Goal: Task Accomplishment & Management: Use online tool/utility

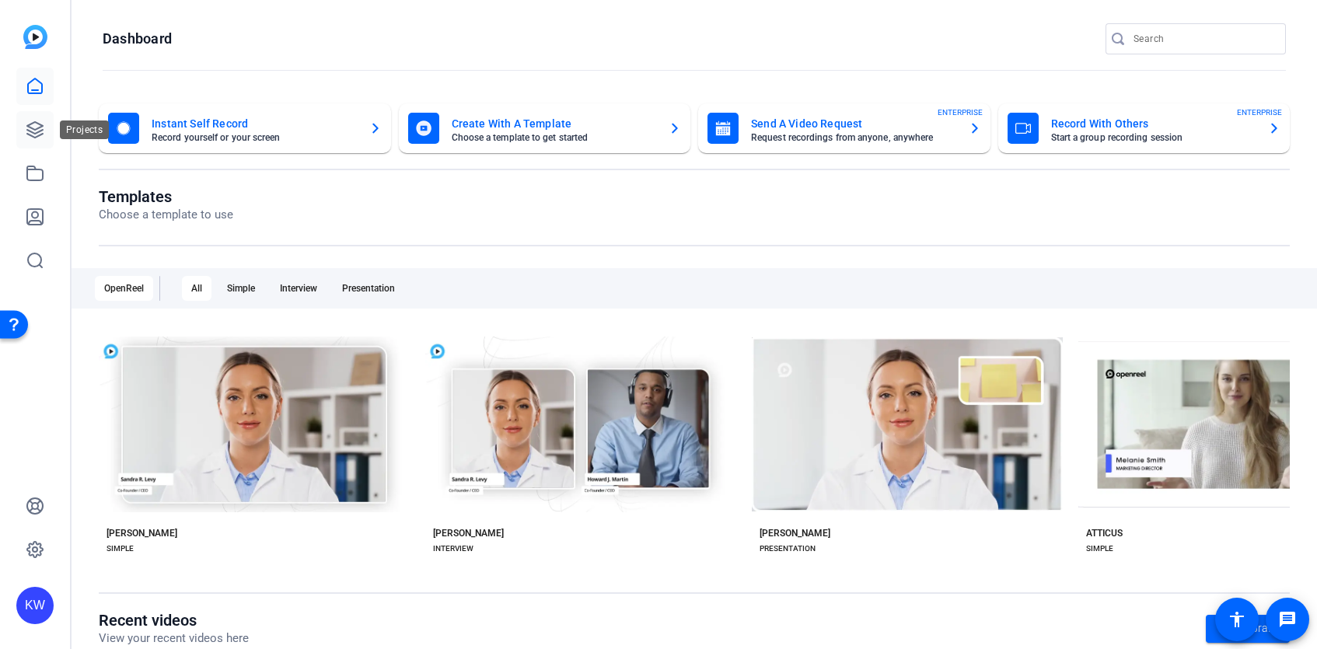
click at [20, 125] on link at bounding box center [34, 129] width 37 height 37
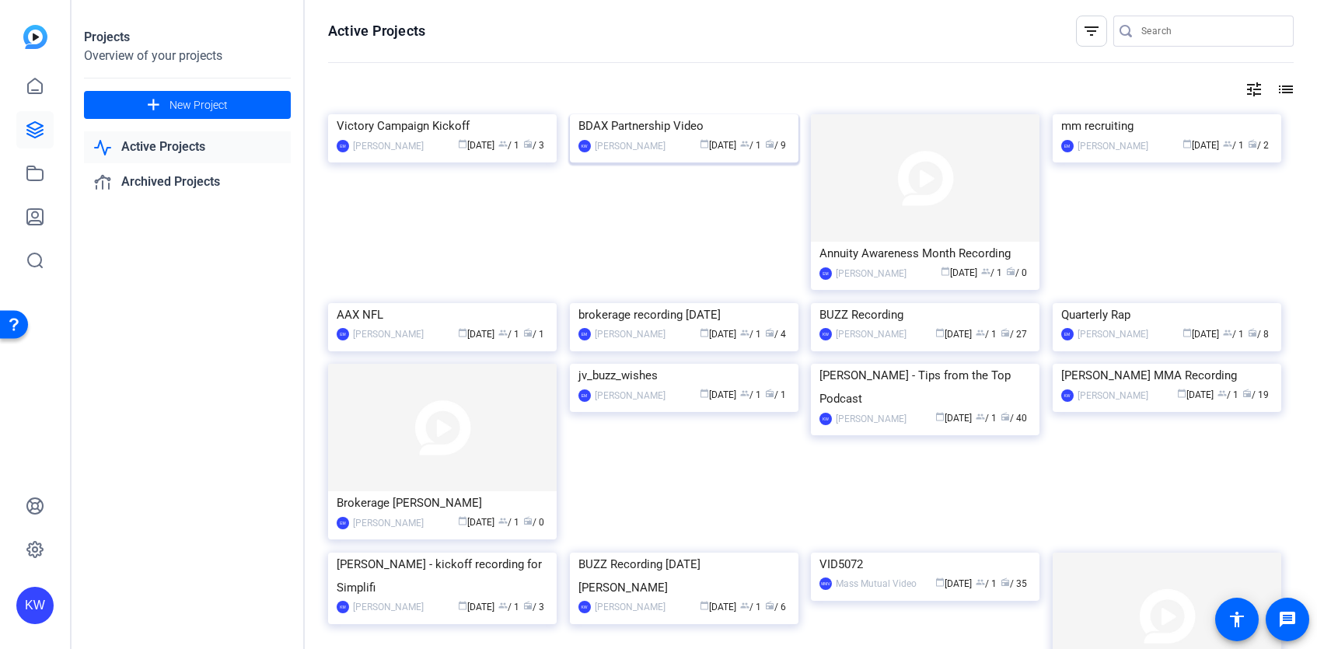
click at [722, 114] on img at bounding box center [684, 114] width 229 height 0
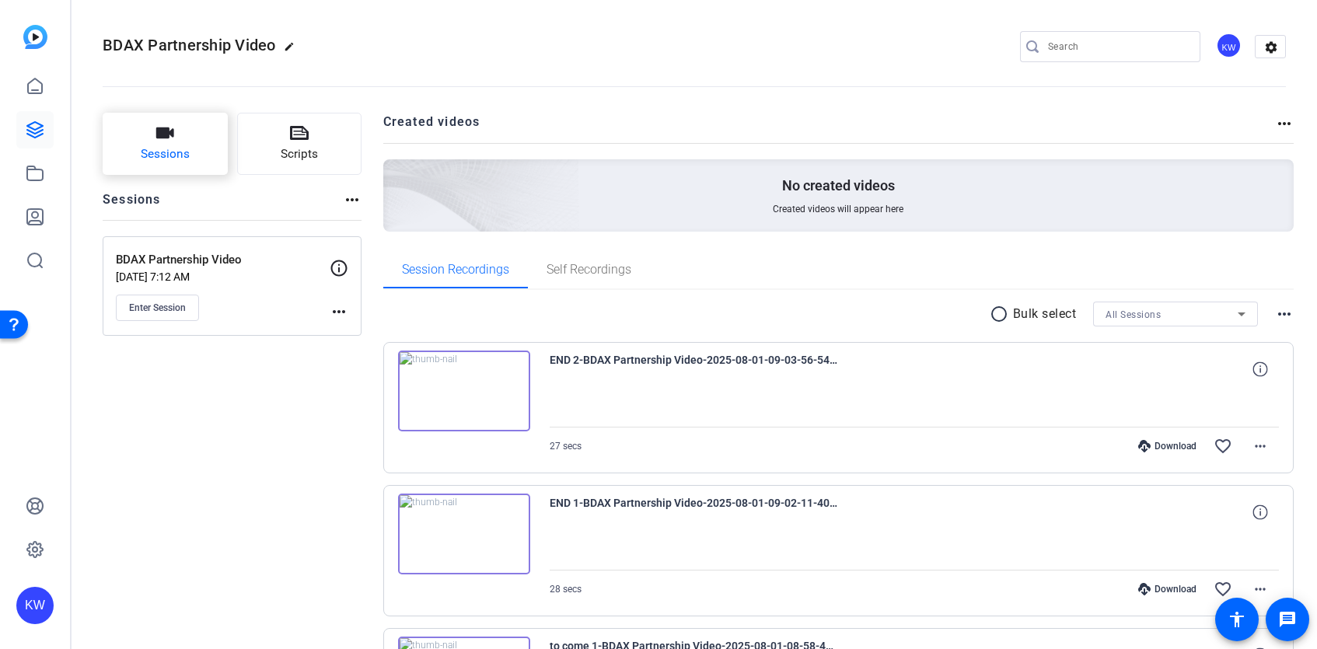
click at [163, 150] on span "Sessions" at bounding box center [165, 154] width 49 height 18
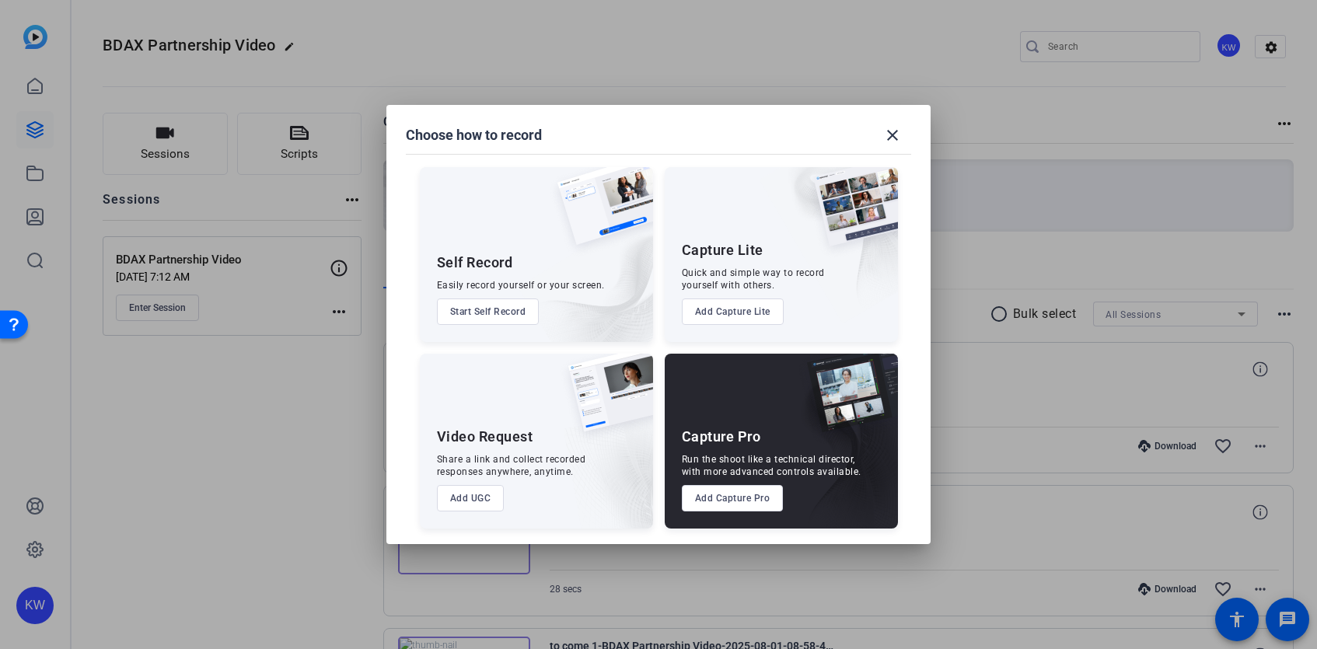
click at [723, 500] on button "Add Capture Pro" at bounding box center [733, 498] width 102 height 26
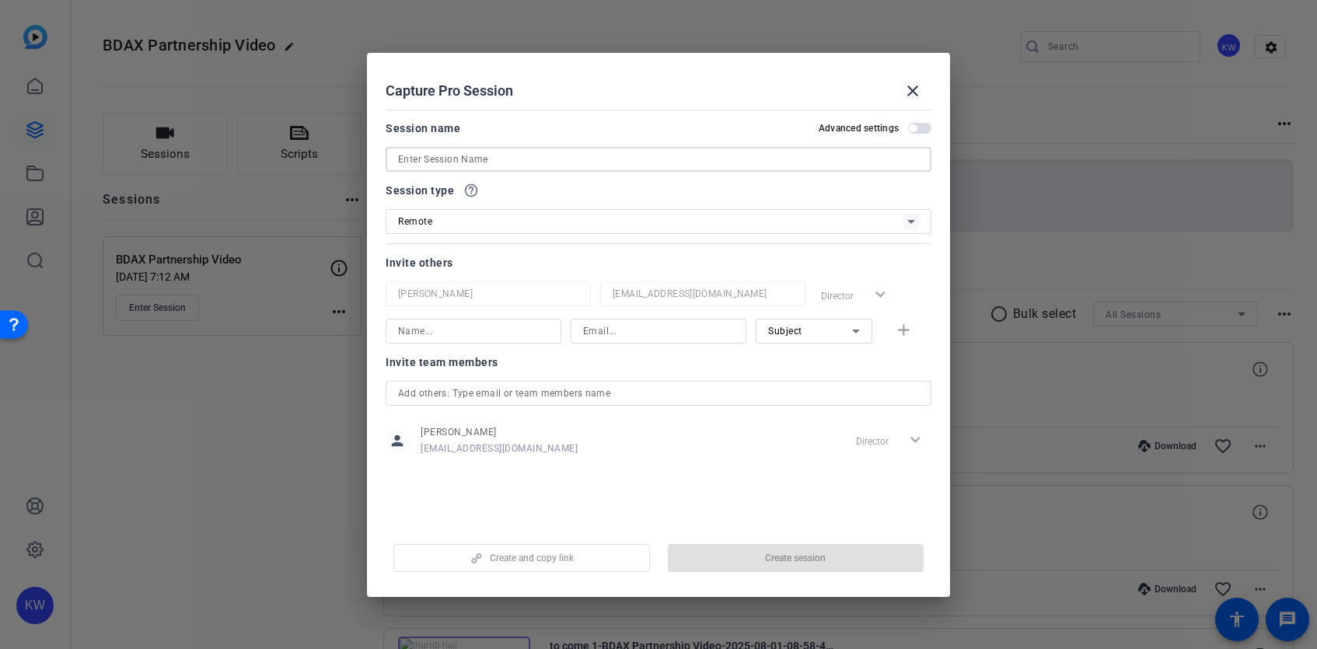
click at [413, 165] on input at bounding box center [658, 159] width 521 height 19
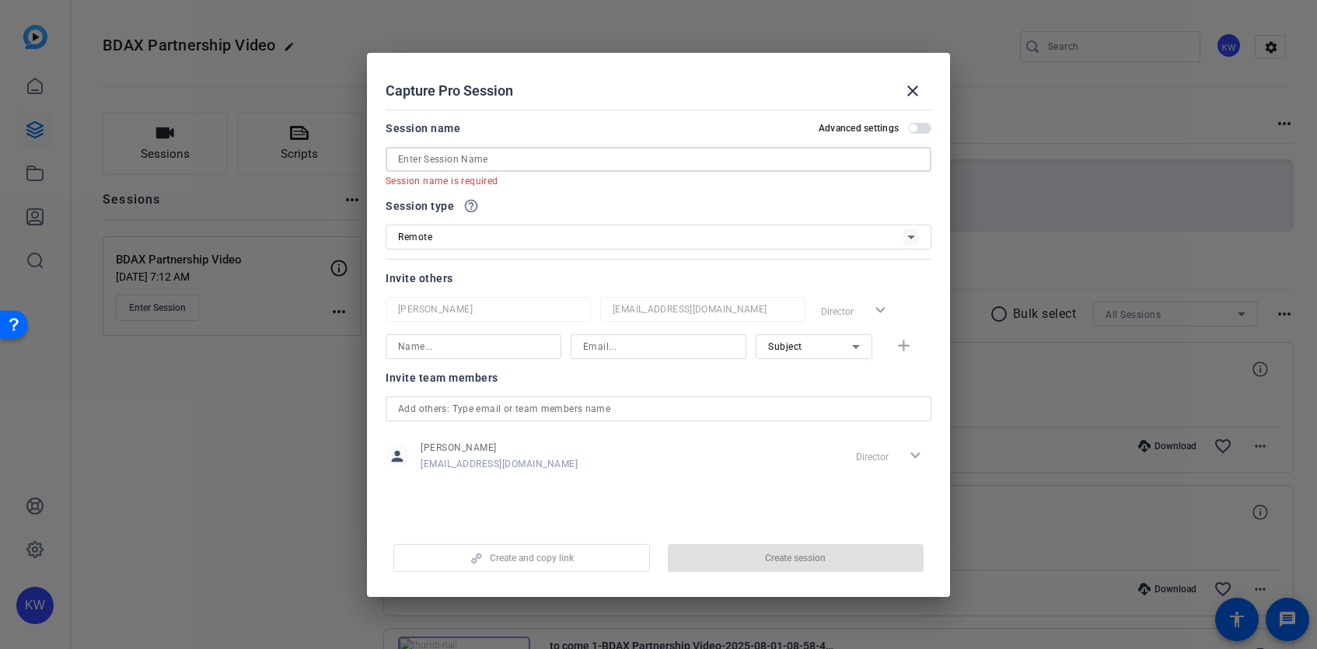
paste input "[PERSON_NAME] BDAX video recording"
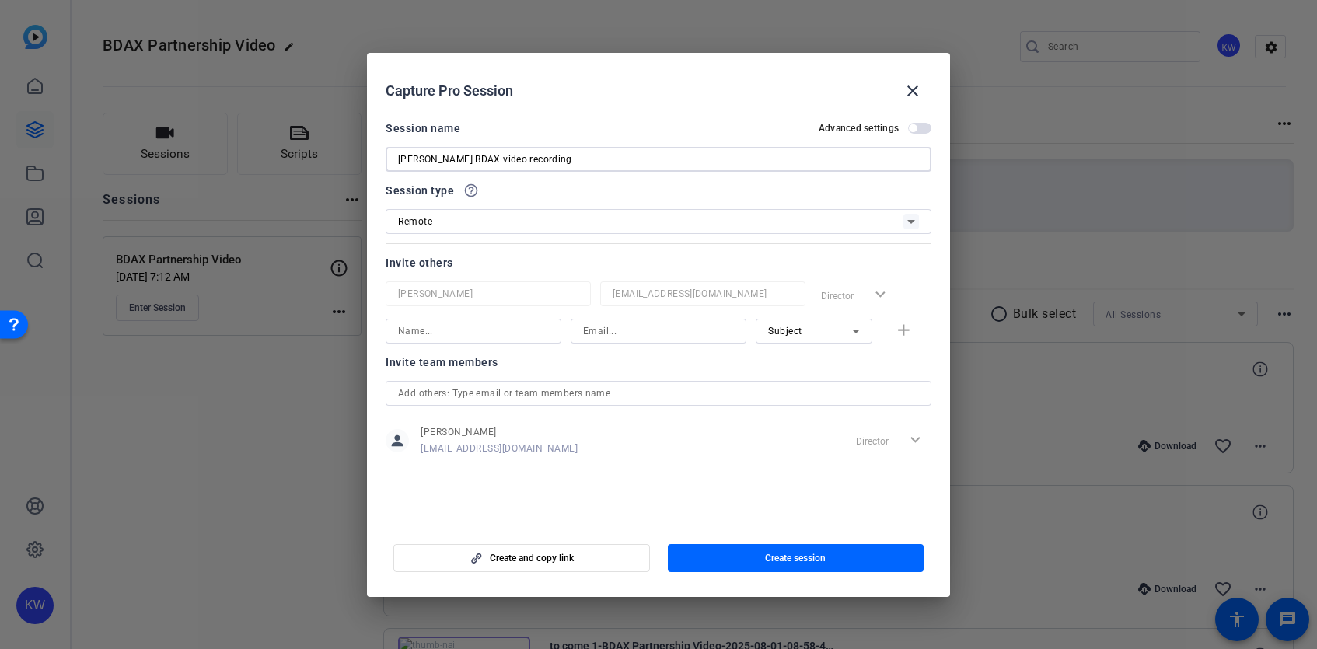
type input "[PERSON_NAME] BDAX video recording"
click at [823, 561] on span "Create session" at bounding box center [795, 558] width 61 height 12
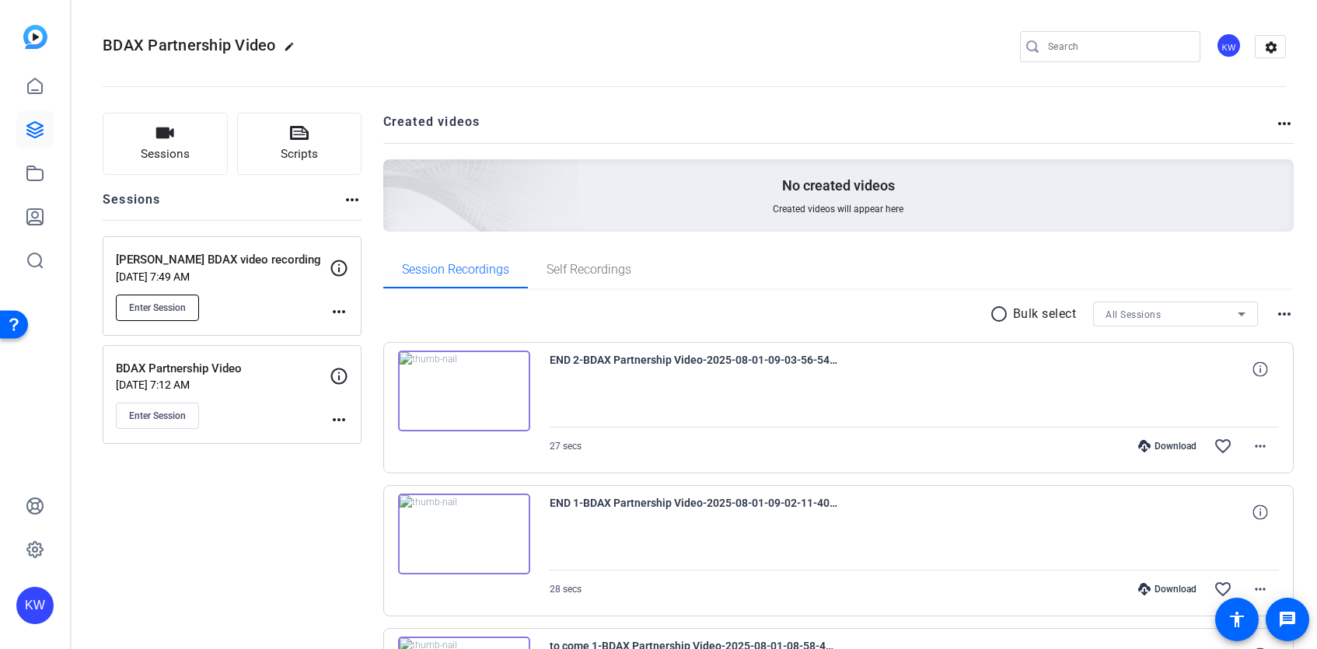
click at [168, 309] on span "Enter Session" at bounding box center [157, 308] width 57 height 12
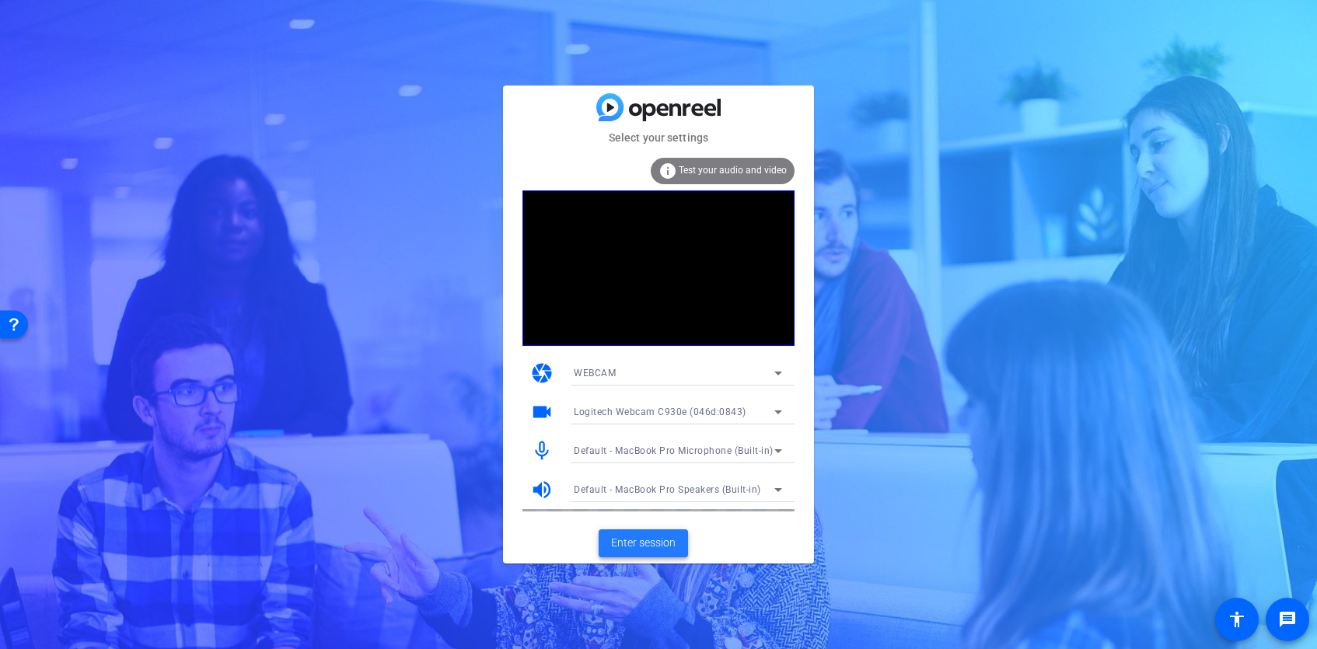
click at [654, 548] on span "Enter session" at bounding box center [643, 543] width 65 height 16
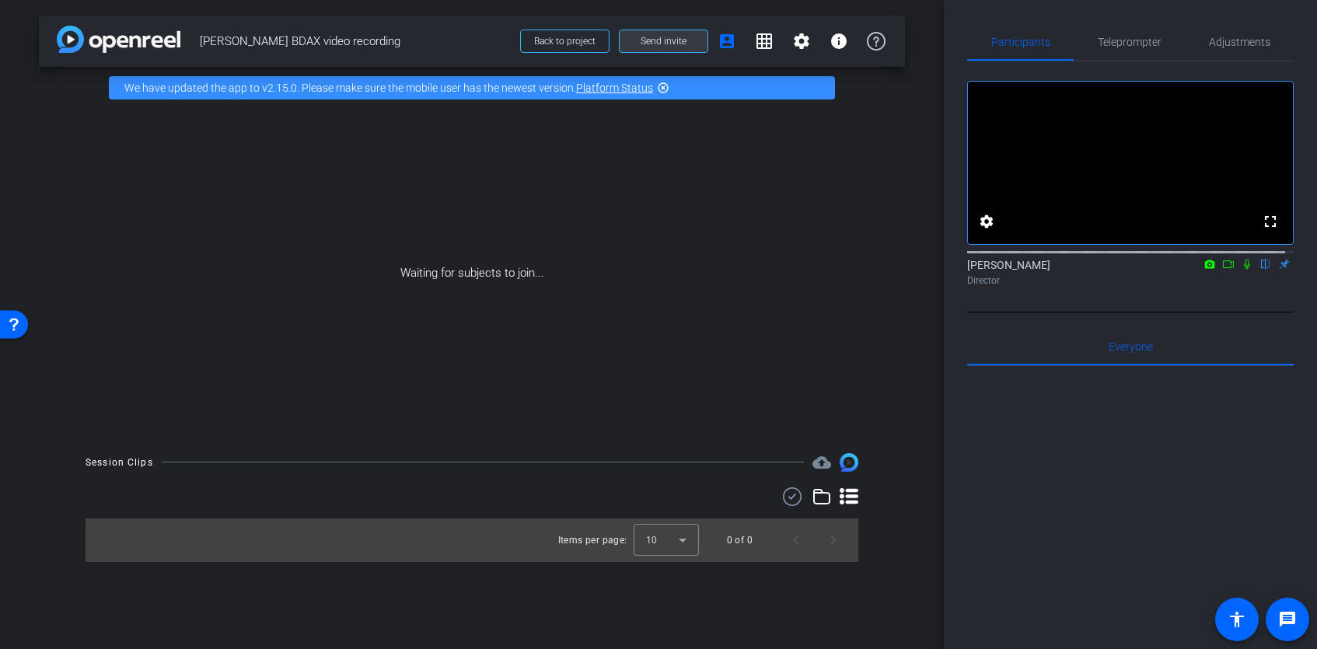
click at [682, 40] on span "Send invite" at bounding box center [664, 41] width 46 height 12
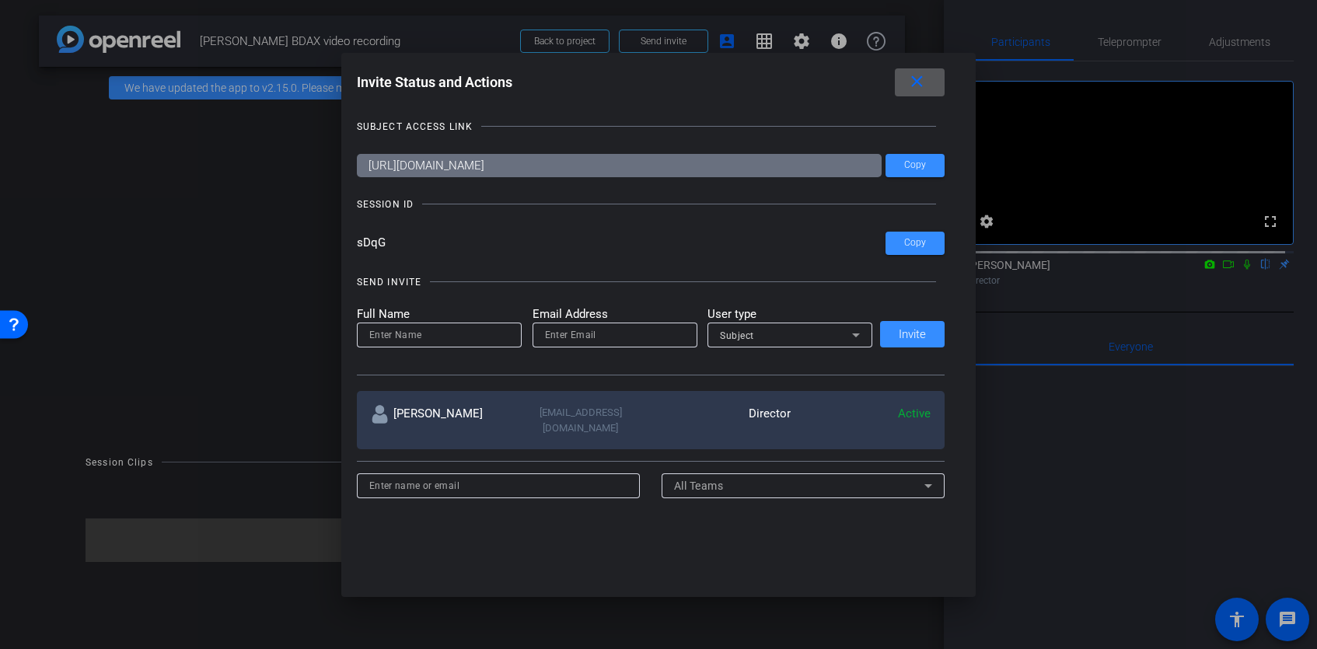
click at [435, 340] on input at bounding box center [439, 335] width 140 height 19
type input "Alycia Bellody"
click at [587, 336] on input "email" at bounding box center [615, 335] width 140 height 19
paste input "ABellody26@MassMutual.com"
type input "ABellody26@MassMutual.com"
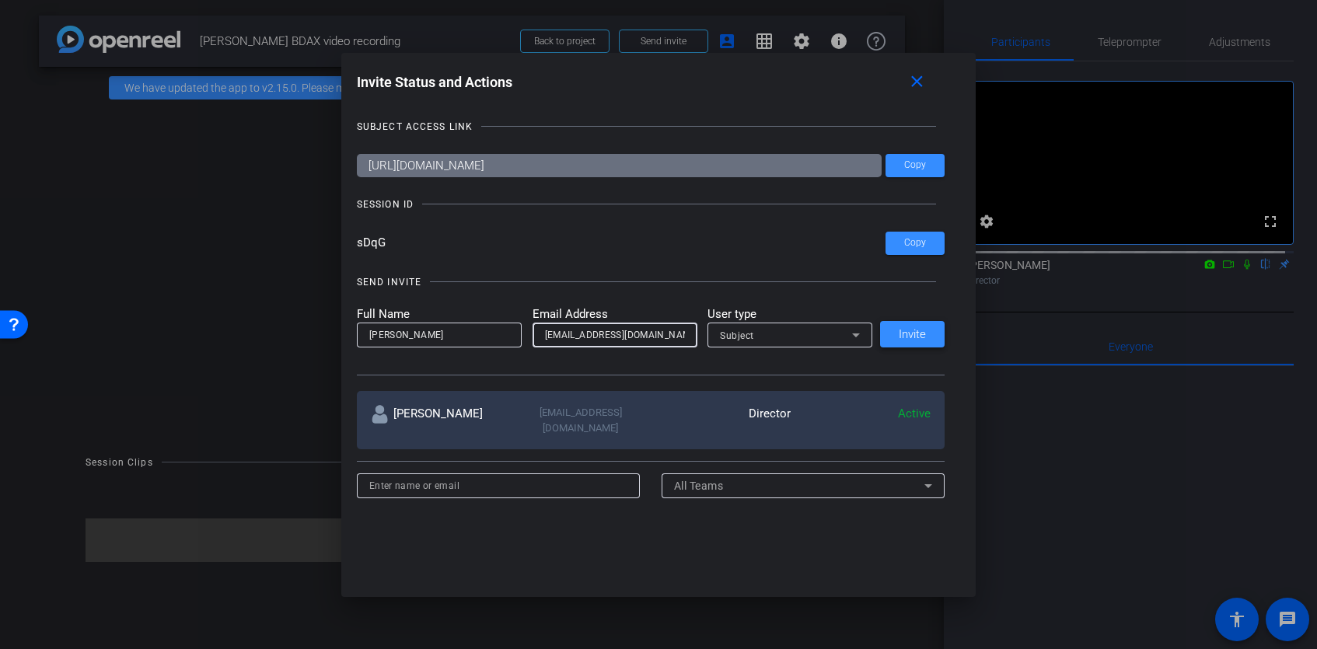
click at [914, 341] on span at bounding box center [912, 334] width 65 height 37
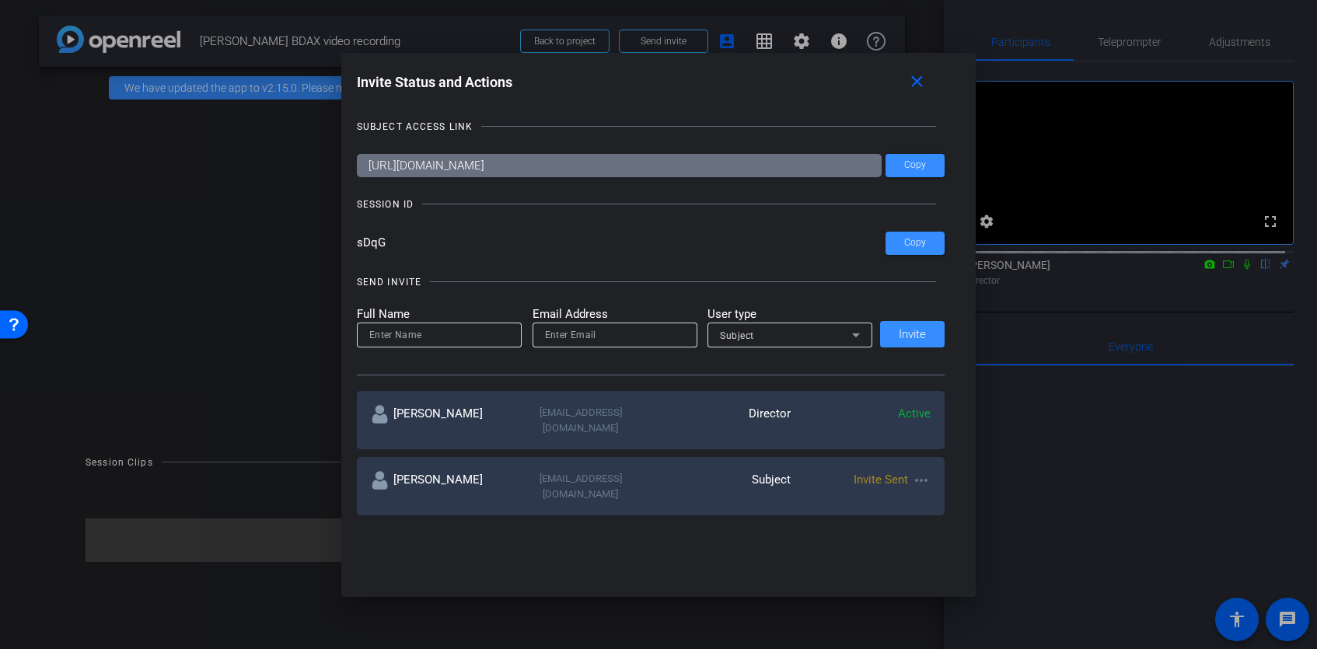
click at [459, 337] on input at bounding box center [439, 335] width 140 height 19
type input "Brennan Hafner"
click at [611, 337] on input "email" at bounding box center [615, 335] width 140 height 19
paste input "BHAFNER22@massmutual.com"
type input "BHAFNER22@massmutual.com"
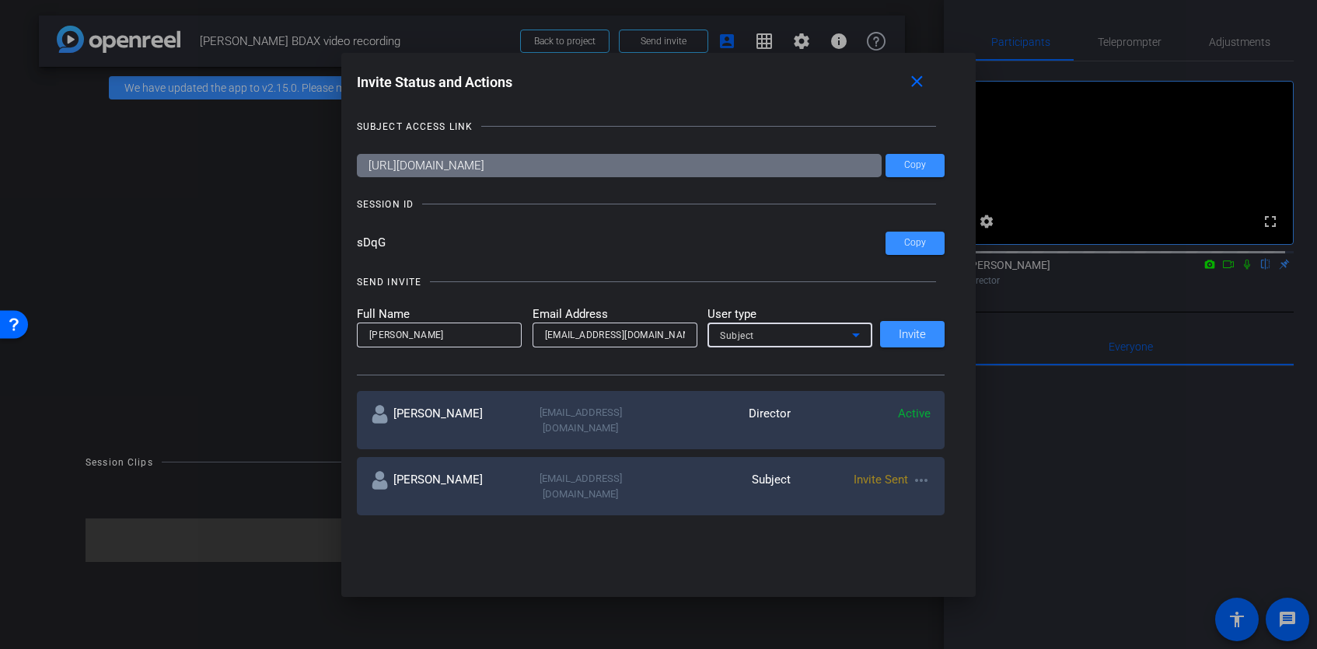
click at [849, 339] on icon at bounding box center [856, 335] width 19 height 19
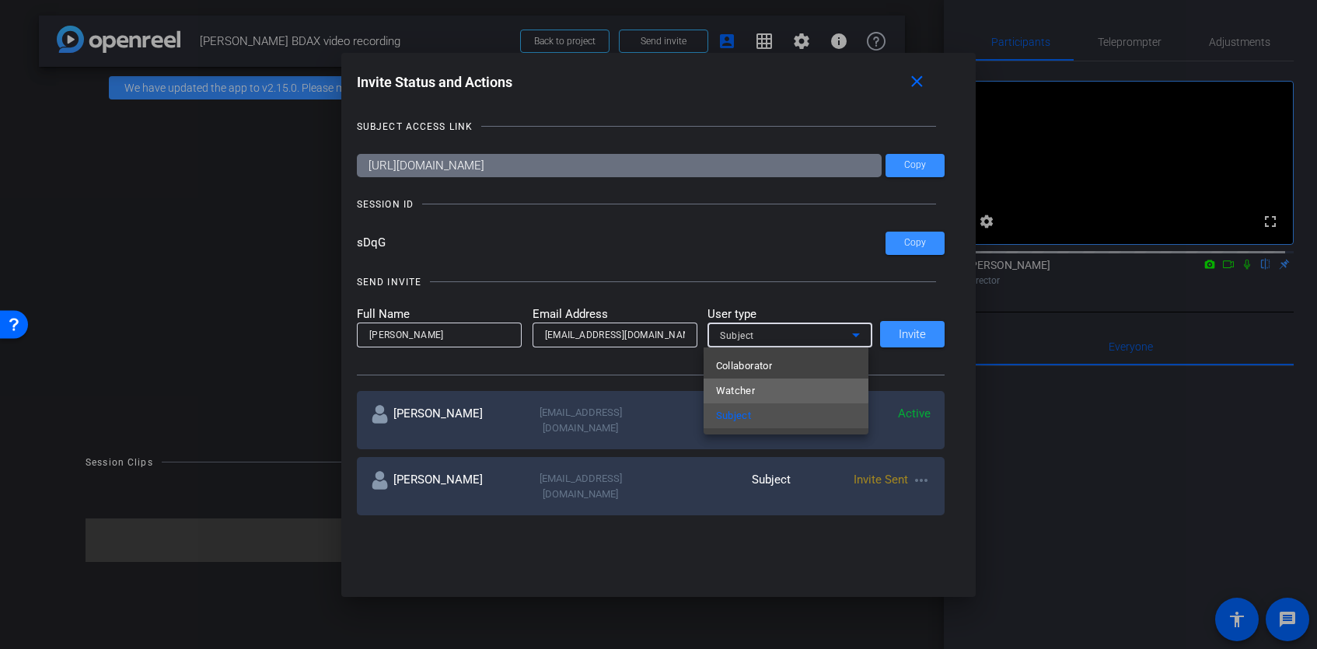
click at [777, 390] on mat-option "Watcher" at bounding box center [786, 391] width 165 height 25
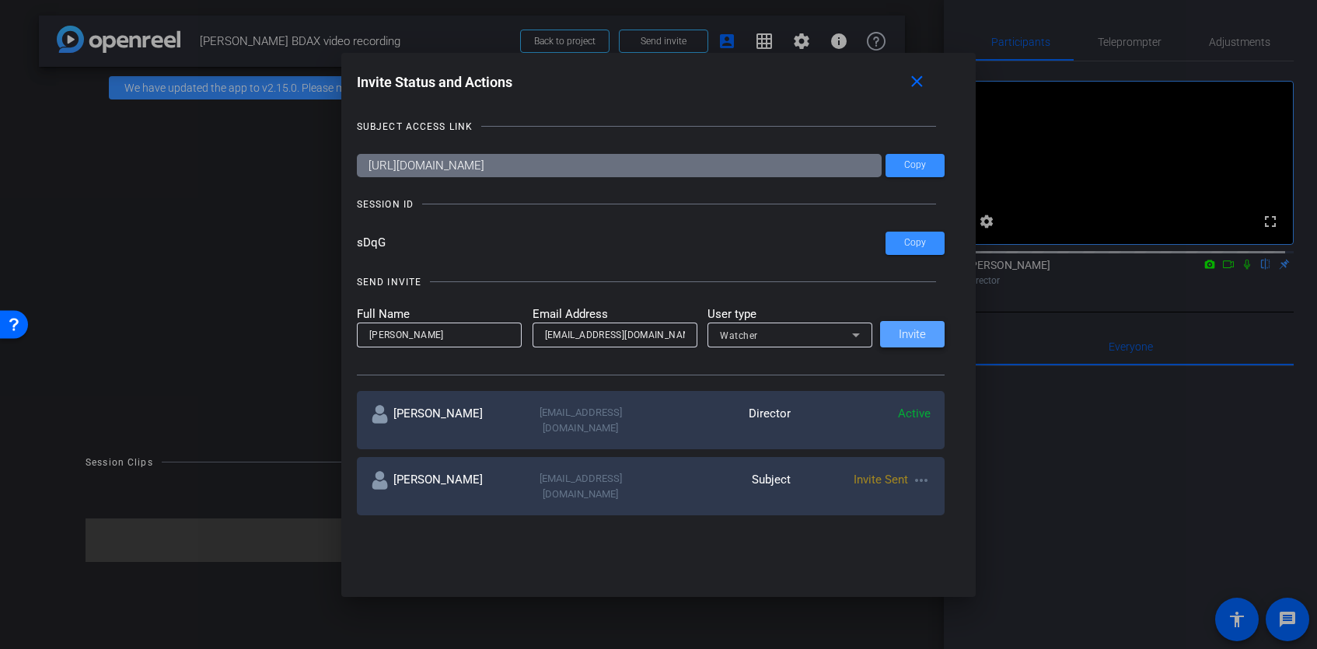
click at [907, 341] on span at bounding box center [912, 334] width 65 height 37
click at [919, 79] on mat-icon "close" at bounding box center [916, 81] width 19 height 19
